Goal: Contribute content: Contribute content

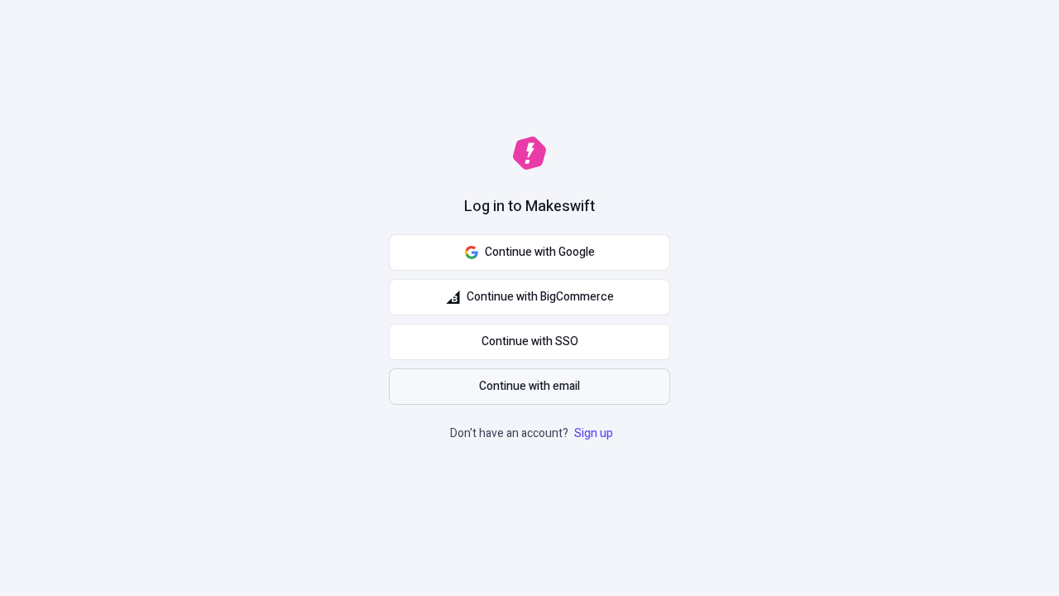
click at [529, 386] on span "Continue with email" at bounding box center [529, 386] width 101 height 18
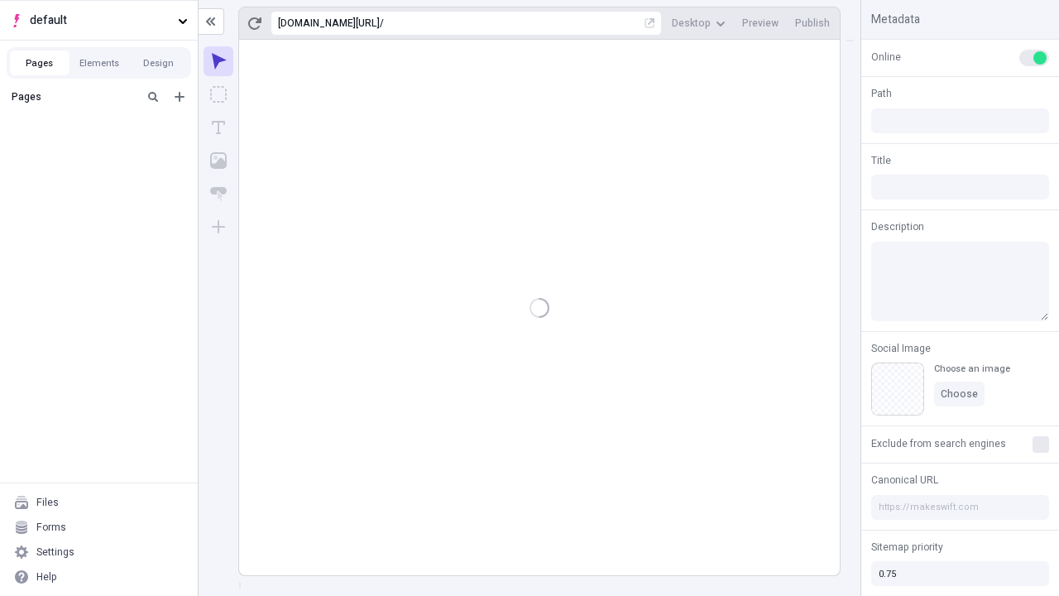
type input "/deep-link-deinde"
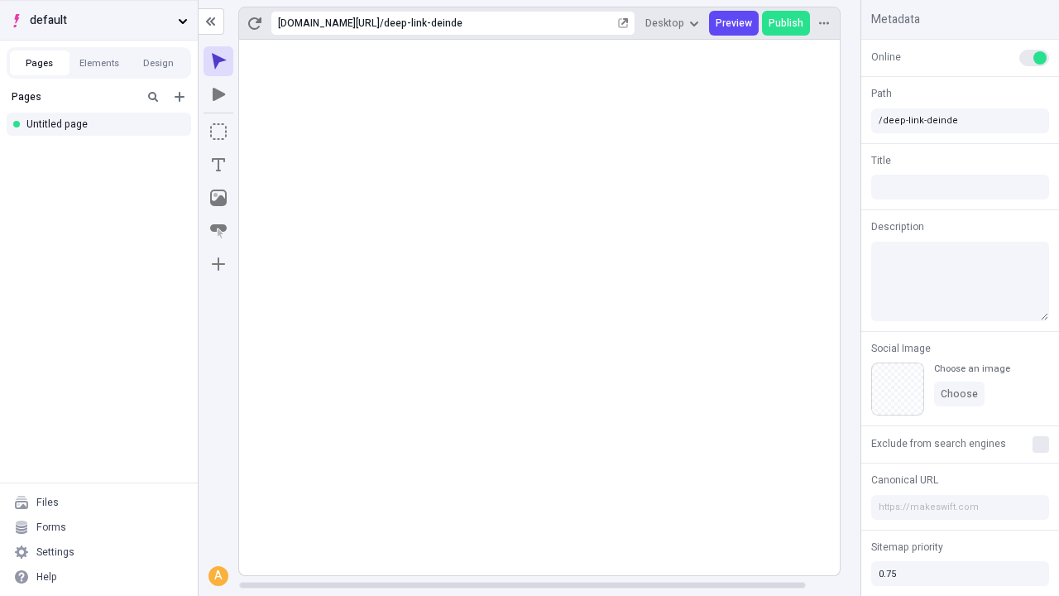
click at [98, 20] on span "default" at bounding box center [100, 21] width 141 height 18
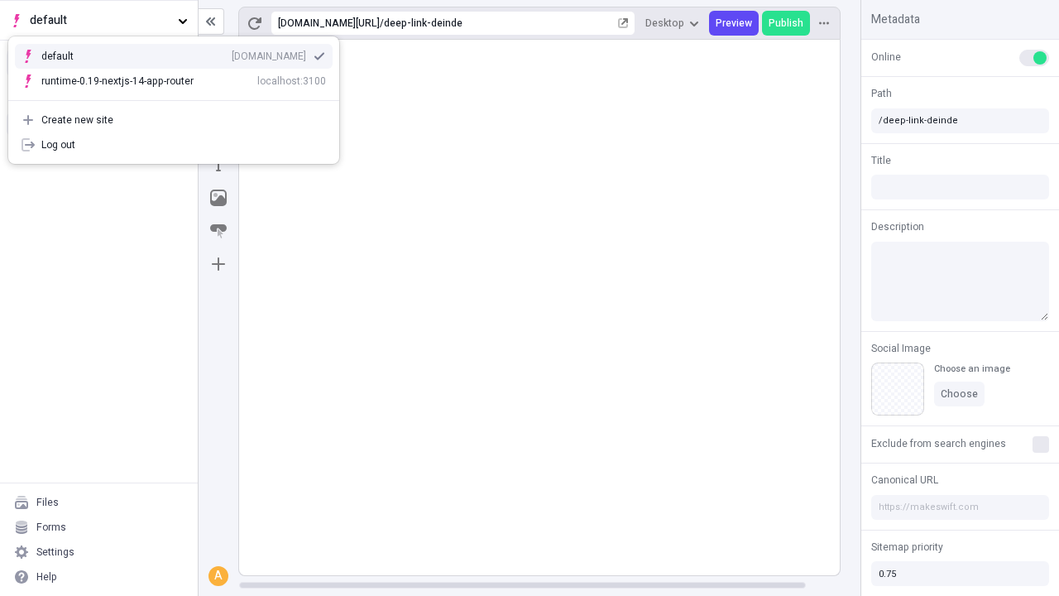
click at [232, 53] on div "[DOMAIN_NAME]" at bounding box center [269, 56] width 74 height 13
click at [180, 97] on icon "Add new" at bounding box center [180, 97] width 10 height 10
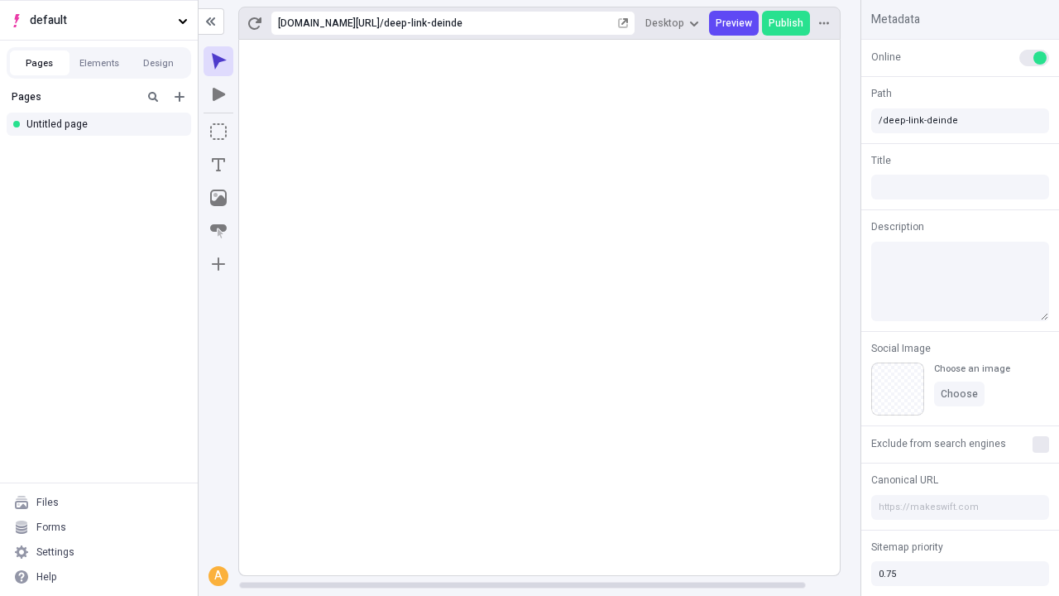
click at [103, 151] on div "Blank page" at bounding box center [103, 150] width 159 height 25
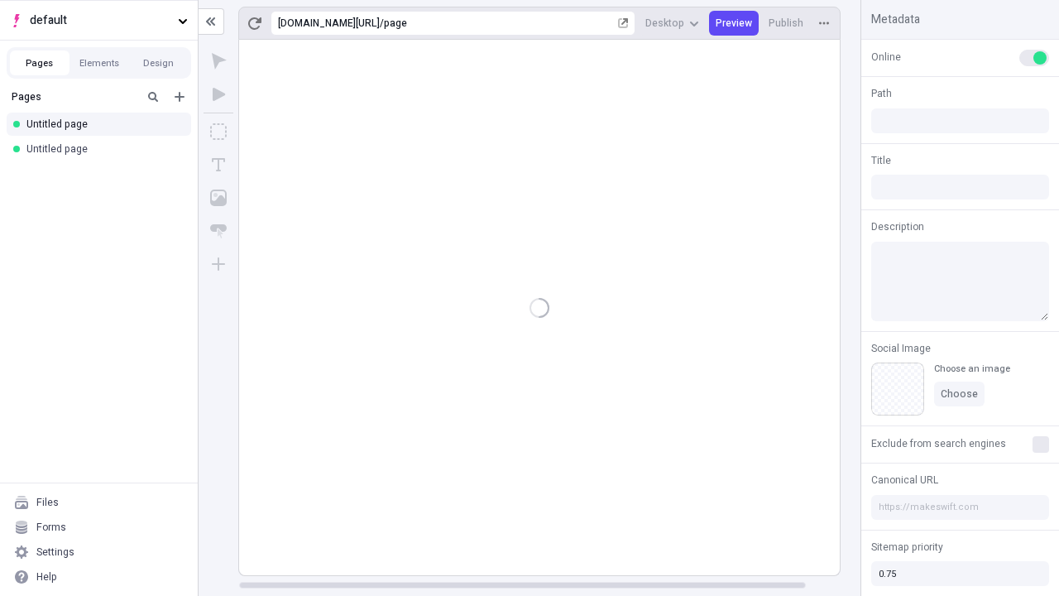
type input "/page"
click at [218, 132] on icon "Box" at bounding box center [218, 131] width 17 height 17
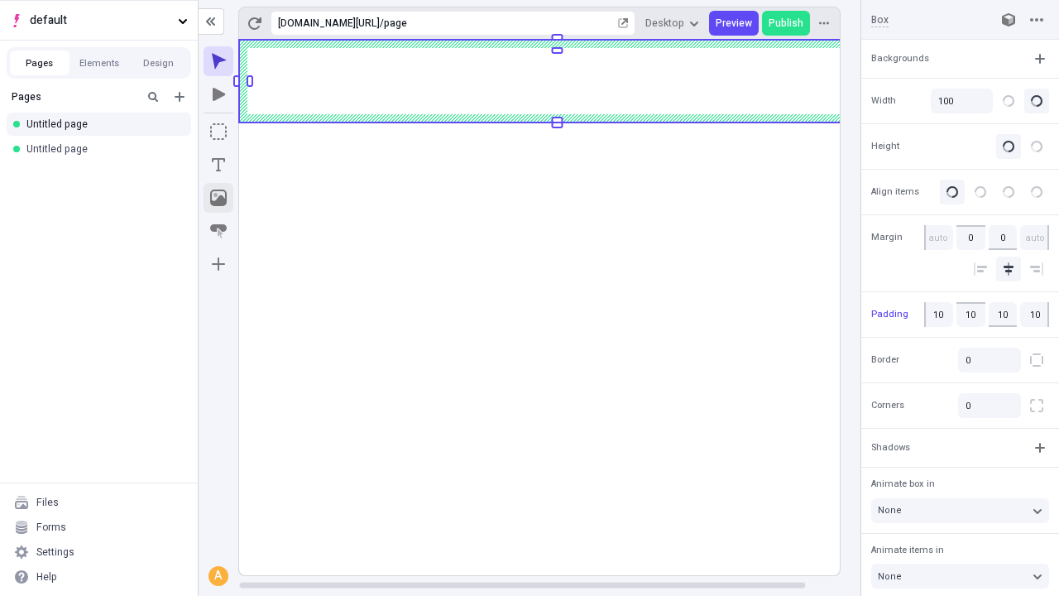
click at [218, 198] on icon "Image" at bounding box center [218, 197] width 17 height 17
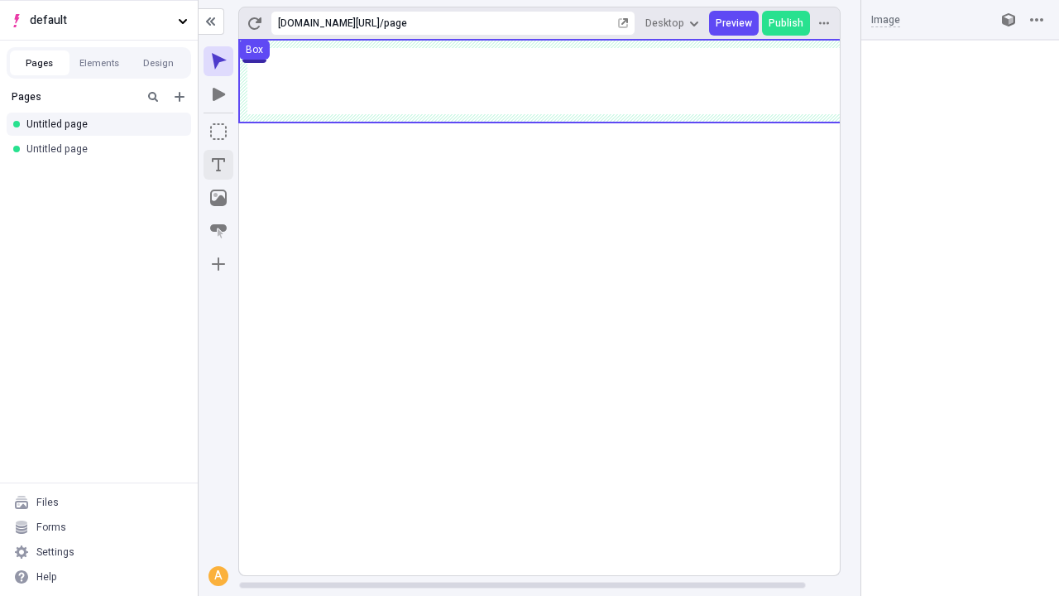
click at [218, 165] on icon "Text" at bounding box center [218, 164] width 13 height 13
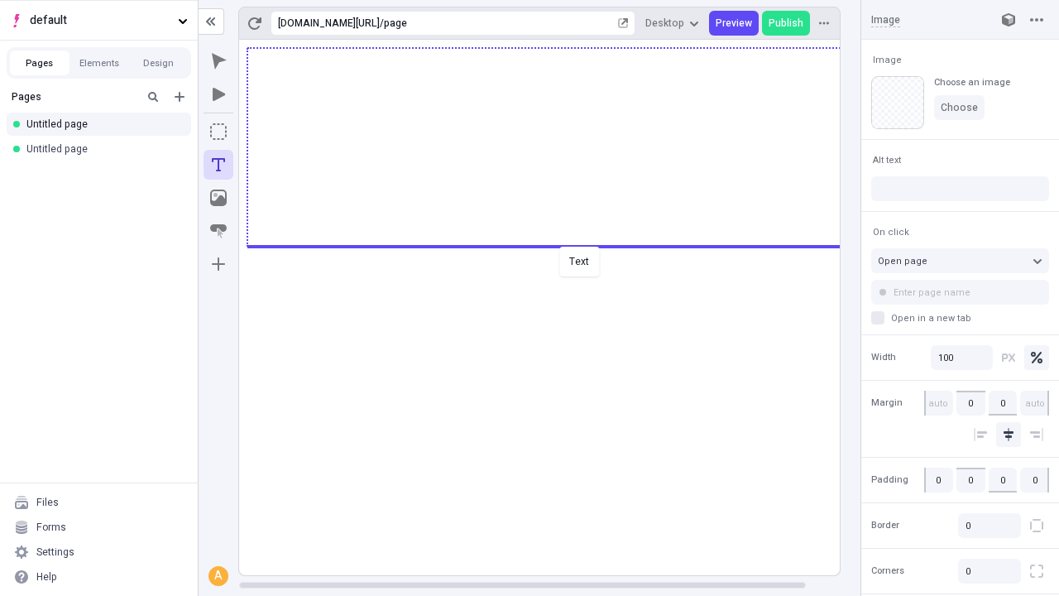
click at [556, 245] on div "Text" at bounding box center [529, 298] width 1059 height 596
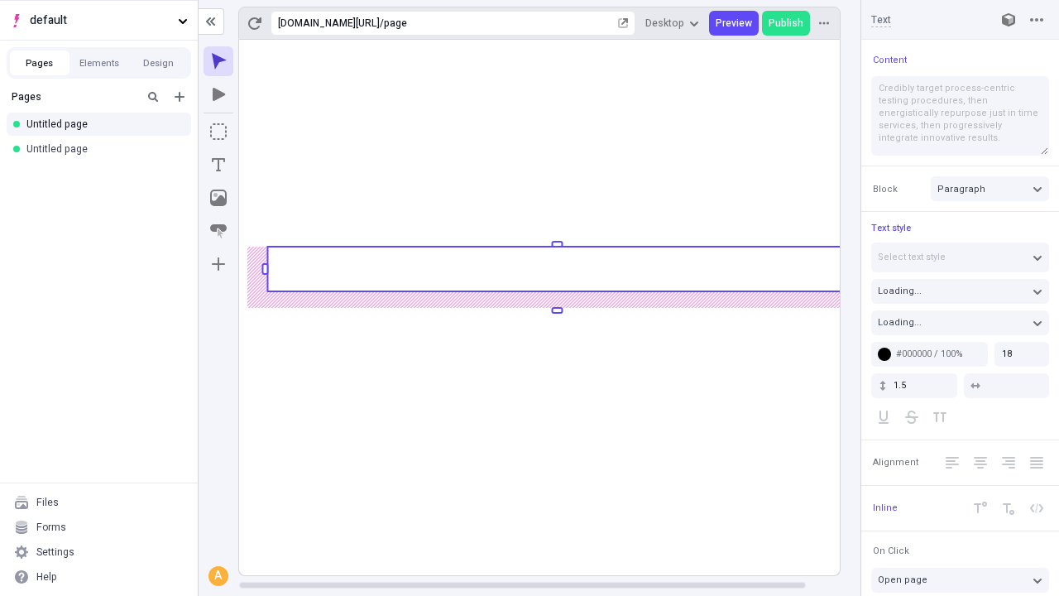
click at [556, 269] on rect at bounding box center [556, 269] width 579 height 45
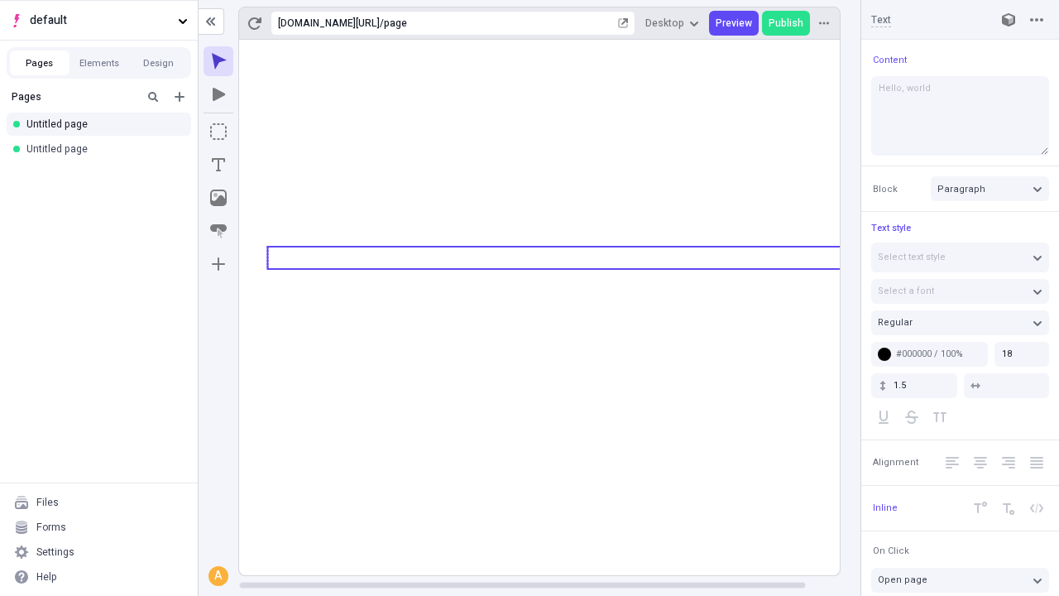
type textarea "Hello, world!"
click at [218, 198] on icon "Image" at bounding box center [218, 197] width 17 height 17
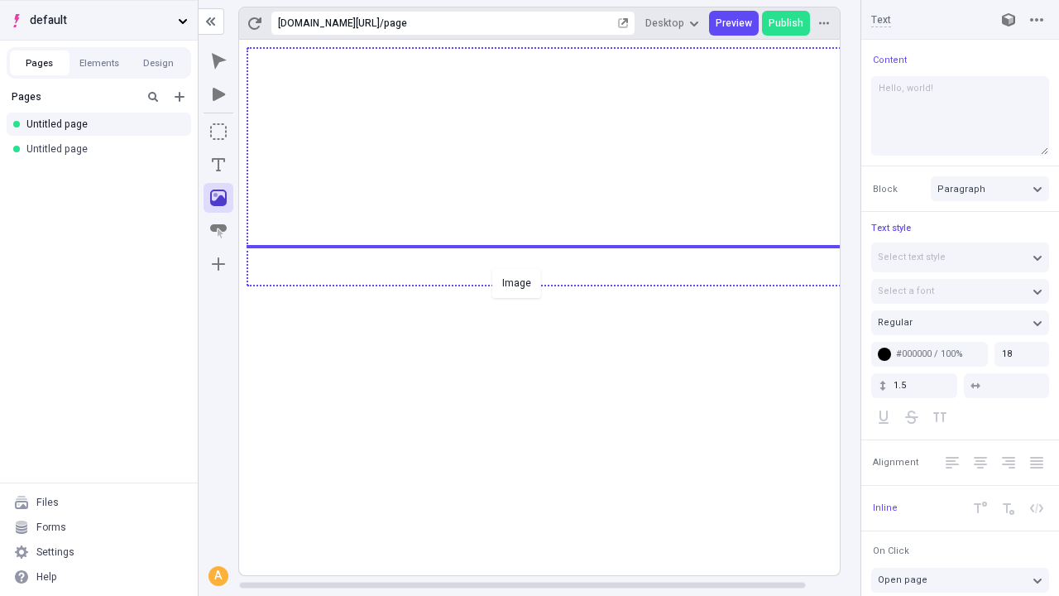
click at [556, 284] on div "Image" at bounding box center [529, 298] width 1059 height 596
